Goal: Transaction & Acquisition: Purchase product/service

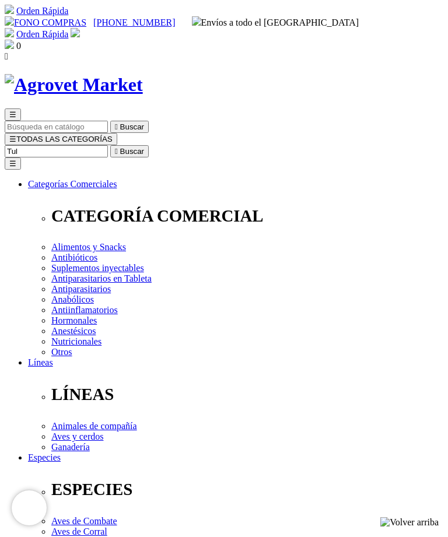
type input "Tula"
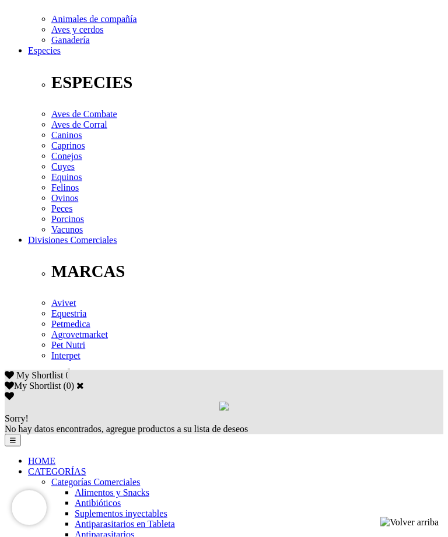
scroll to position [407, 0]
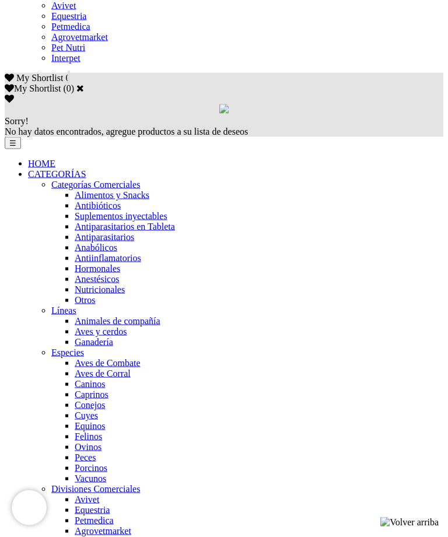
scroll to position [705, 0]
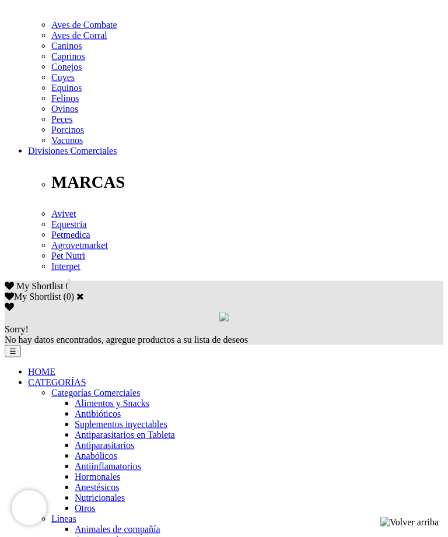
scroll to position [497, 0]
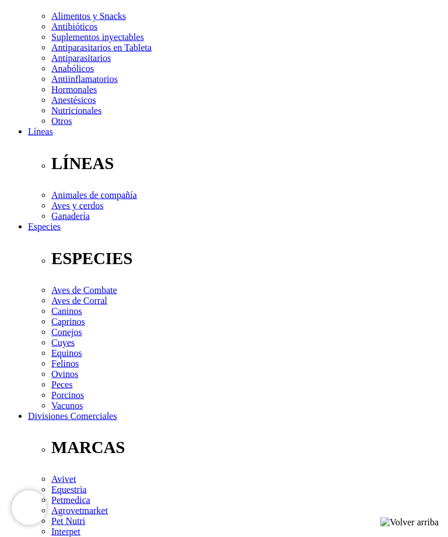
scroll to position [231, 0]
select select "3"
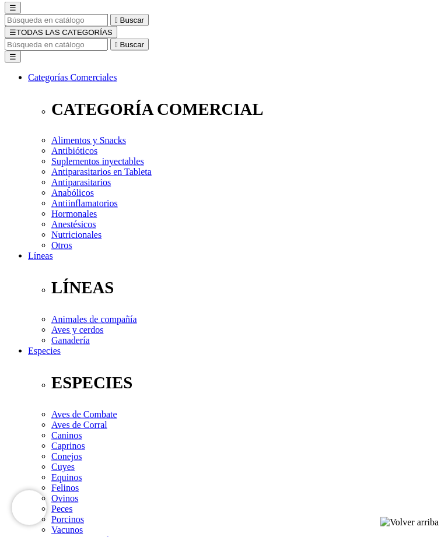
select select "2"
select select "330"
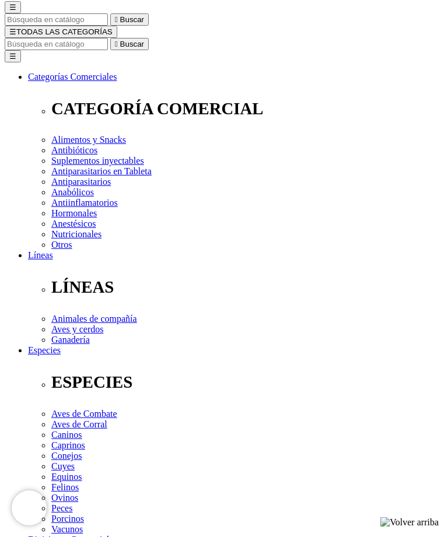
select select "339"
select select "2"
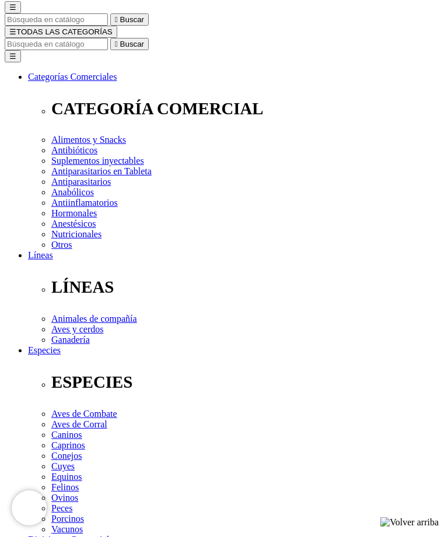
select select "3"
select select "2"
